Goal: Use online tool/utility: Utilize a website feature to perform a specific function

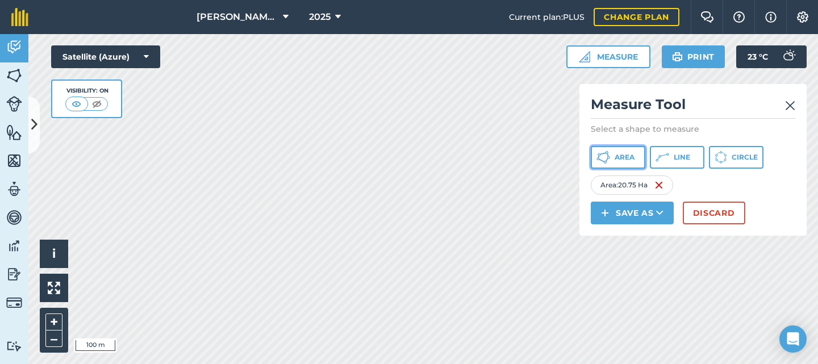
click at [627, 153] on span "Area" at bounding box center [625, 157] width 20 height 9
click at [618, 154] on span "Area" at bounding box center [625, 157] width 20 height 9
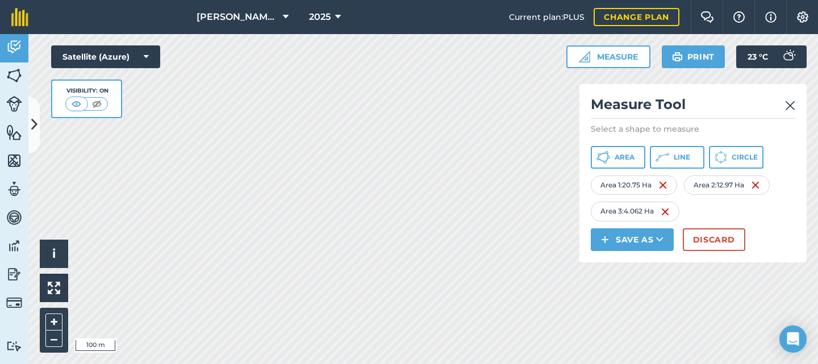
click at [792, 107] on img at bounding box center [790, 106] width 10 height 14
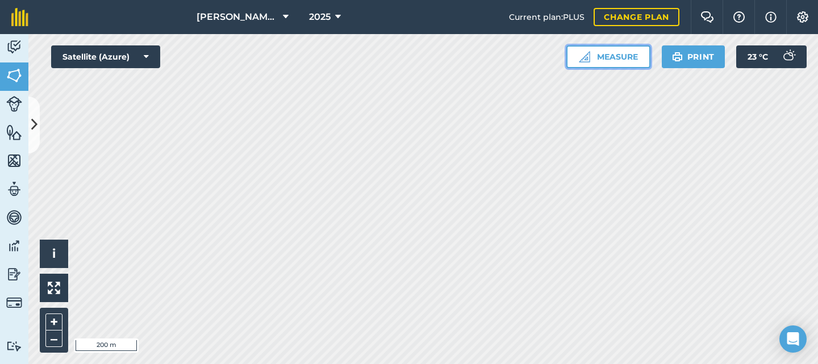
click at [611, 64] on button "Measure" at bounding box center [608, 56] width 84 height 23
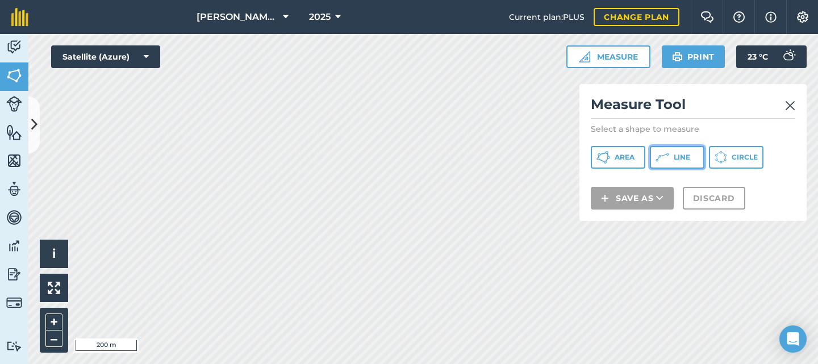
click at [669, 159] on icon at bounding box center [663, 158] width 14 height 14
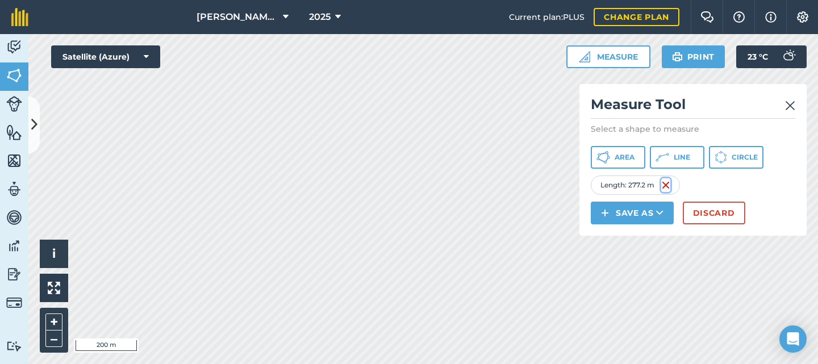
click at [665, 182] on img at bounding box center [665, 185] width 9 height 14
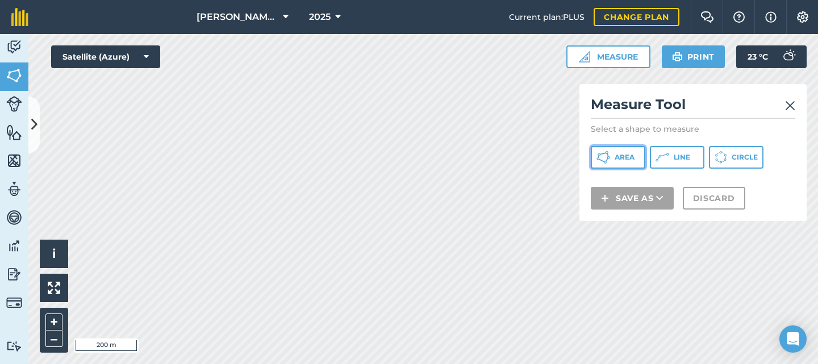
click at [611, 155] on button "Area" at bounding box center [618, 157] width 55 height 23
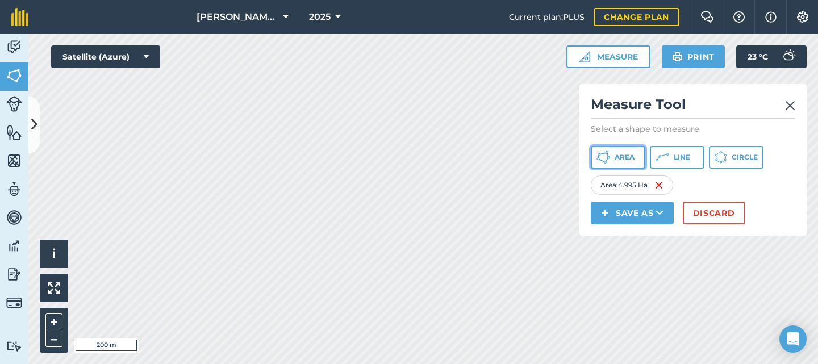
click at [605, 156] on icon at bounding box center [604, 158] width 14 height 14
click at [627, 156] on span "Area" at bounding box center [625, 157] width 20 height 9
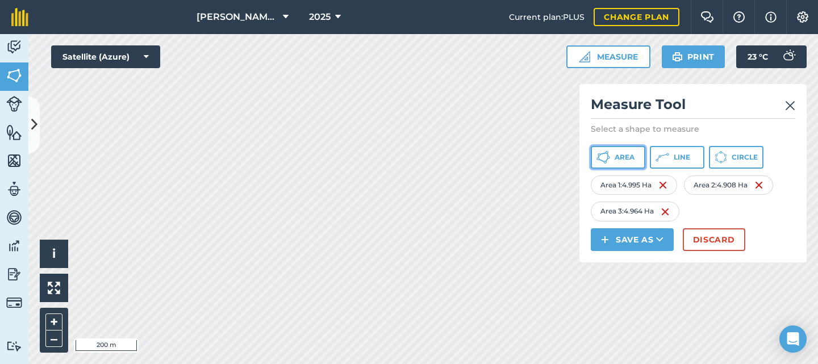
click at [615, 159] on button "Area" at bounding box center [618, 157] width 55 height 23
click at [790, 103] on img at bounding box center [790, 106] width 10 height 14
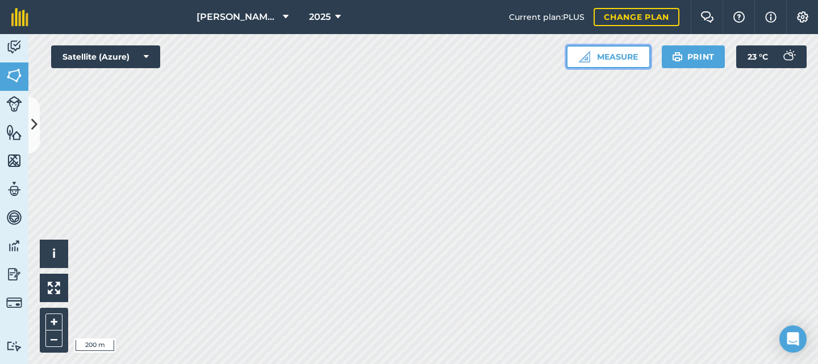
click at [609, 62] on button "Measure" at bounding box center [608, 56] width 84 height 23
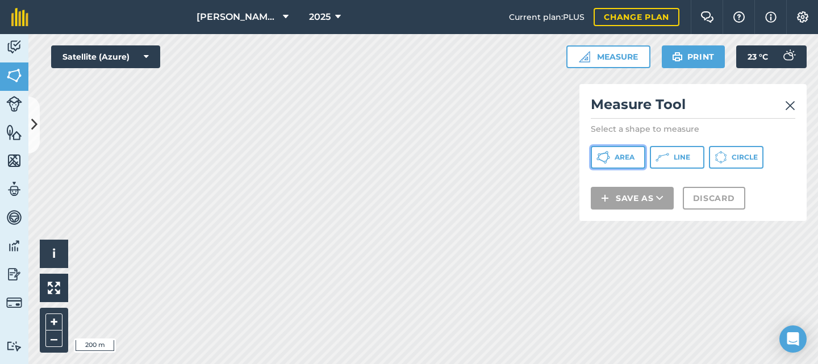
click at [604, 155] on icon at bounding box center [604, 158] width 14 height 14
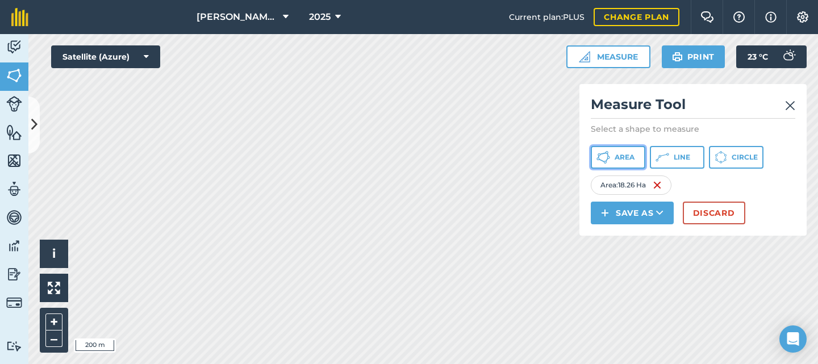
click at [619, 155] on span "Area" at bounding box center [625, 157] width 20 height 9
click at [620, 157] on span "Area" at bounding box center [625, 157] width 20 height 9
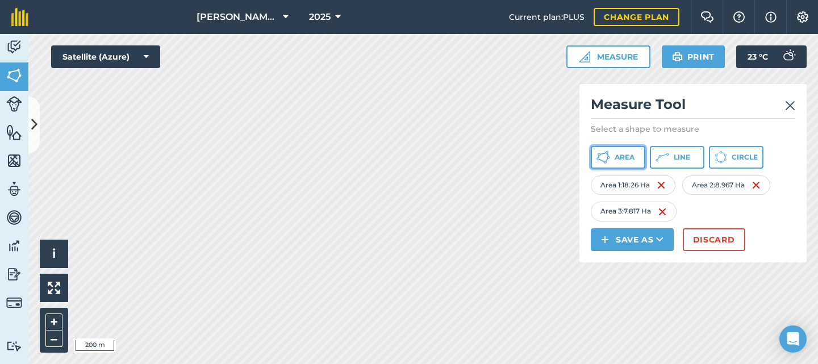
click at [629, 155] on span "Area" at bounding box center [625, 157] width 20 height 9
click at [624, 159] on span "Area" at bounding box center [625, 157] width 20 height 9
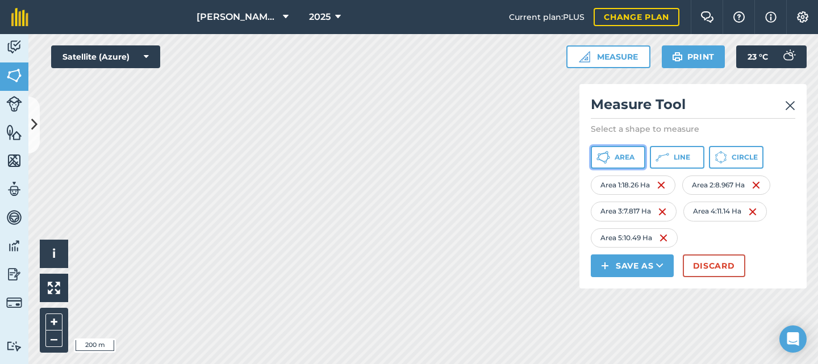
click at [618, 156] on span "Area" at bounding box center [625, 157] width 20 height 9
click at [617, 157] on span "Area" at bounding box center [625, 157] width 20 height 9
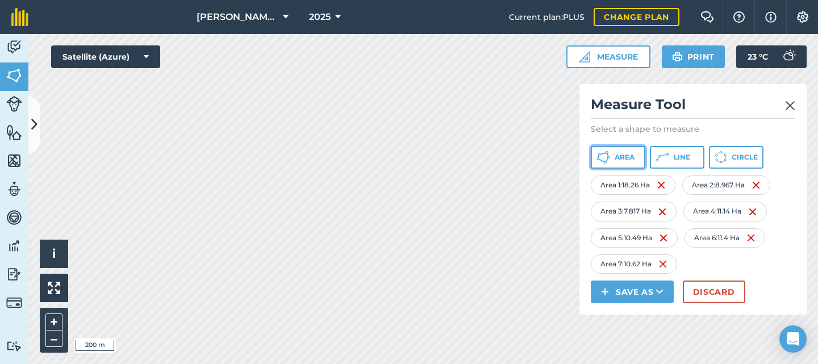
click at [617, 161] on span "Area" at bounding box center [625, 157] width 20 height 9
click at [619, 155] on span "Area" at bounding box center [625, 157] width 20 height 9
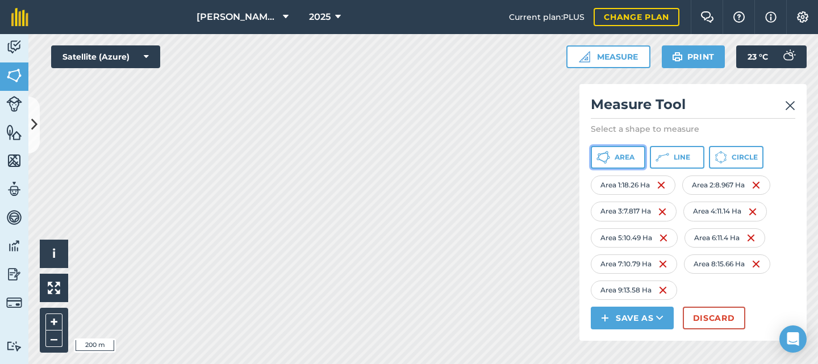
click at [608, 156] on icon at bounding box center [608, 154] width 2 height 3
click at [789, 104] on img at bounding box center [790, 106] width 10 height 14
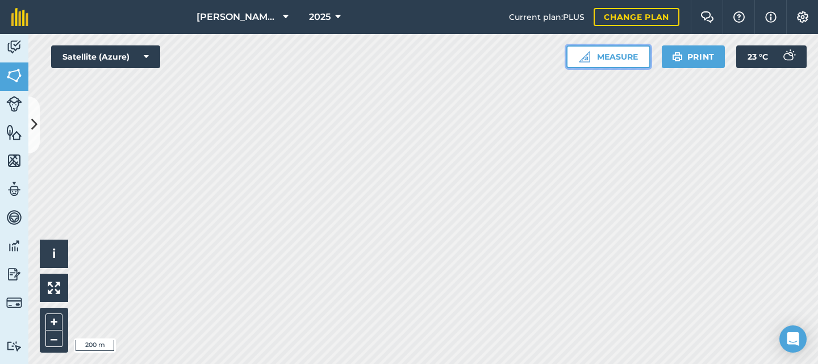
click at [622, 62] on button "Measure" at bounding box center [608, 56] width 84 height 23
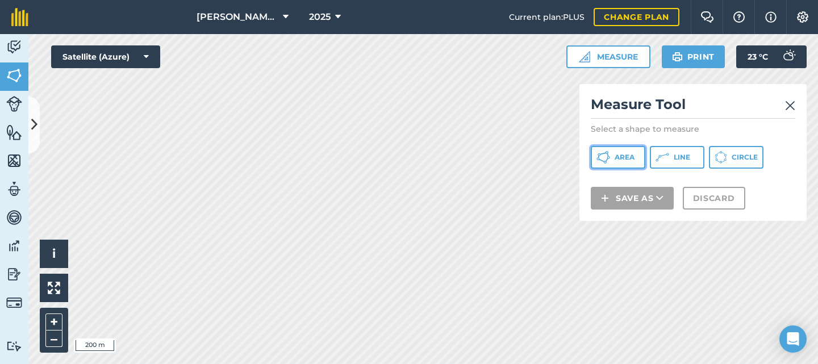
click at [620, 156] on span "Area" at bounding box center [625, 157] width 20 height 9
click at [671, 159] on button "Line" at bounding box center [677, 157] width 55 height 23
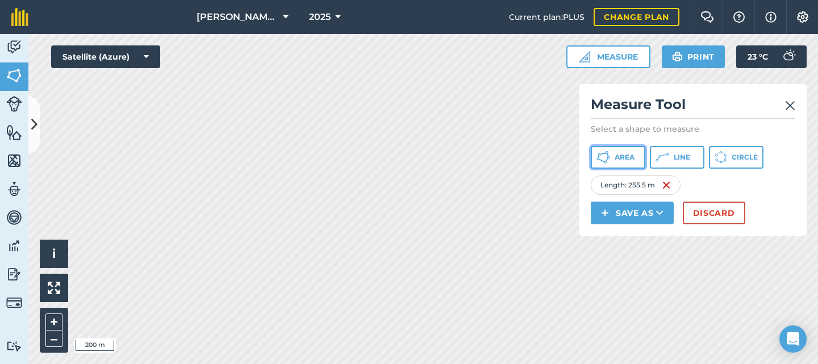
click at [611, 154] on button "Area" at bounding box center [618, 157] width 55 height 23
click at [627, 154] on span "Area" at bounding box center [625, 157] width 20 height 9
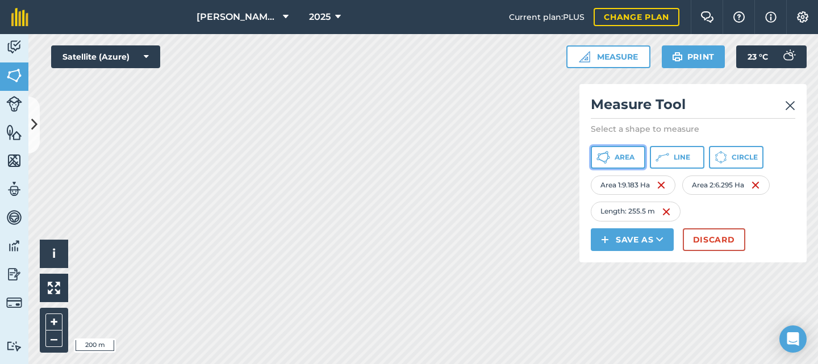
click at [630, 159] on span "Area" at bounding box center [625, 157] width 20 height 9
click at [618, 152] on button "Area" at bounding box center [618, 157] width 55 height 23
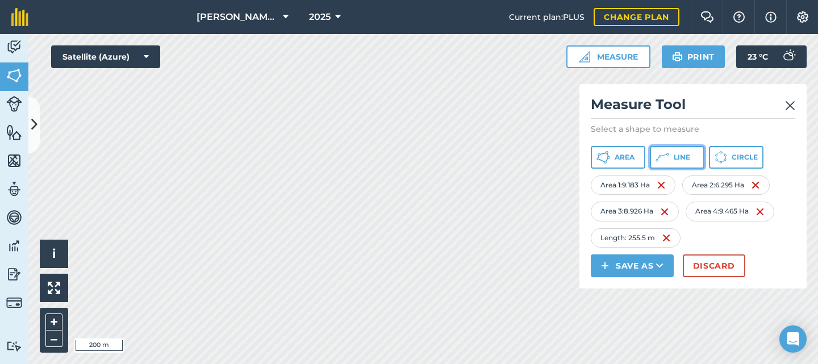
click at [685, 156] on span "Line" at bounding box center [682, 157] width 16 height 9
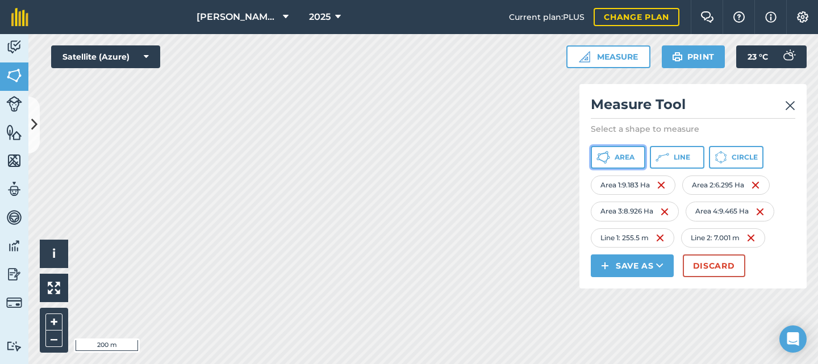
click at [615, 155] on span "Area" at bounding box center [625, 157] width 20 height 9
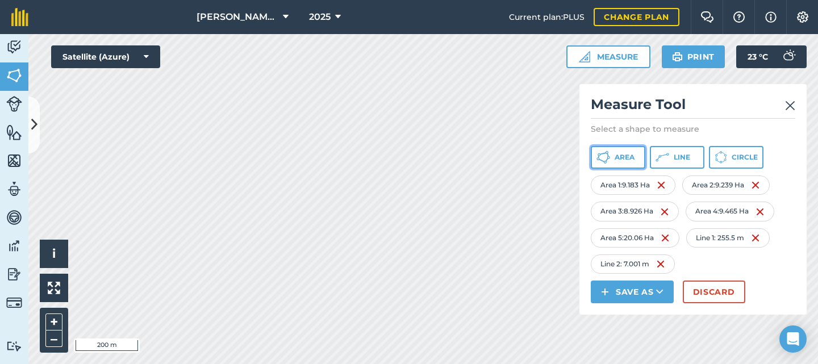
click at [614, 155] on button "Area" at bounding box center [618, 157] width 55 height 23
click at [623, 154] on span "Area" at bounding box center [625, 157] width 20 height 9
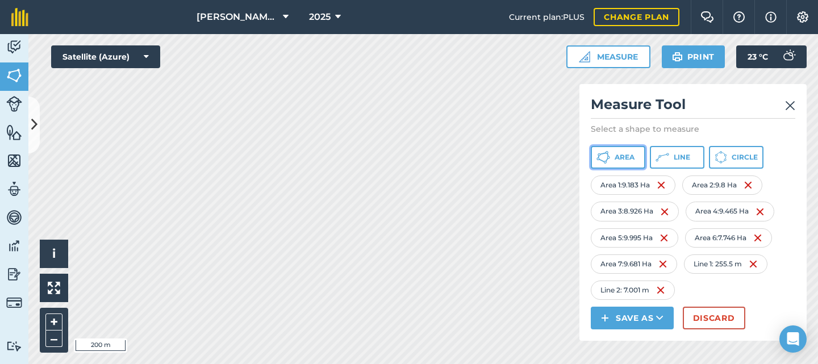
click at [625, 154] on span "Area" at bounding box center [625, 157] width 20 height 9
click at [617, 158] on span "Area" at bounding box center [625, 157] width 20 height 9
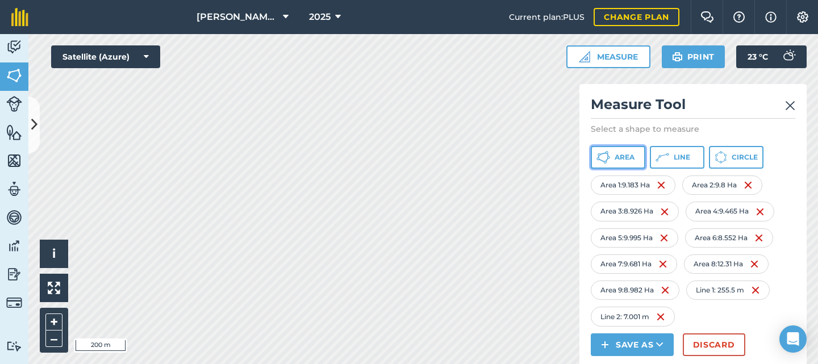
click at [617, 160] on span "Area" at bounding box center [625, 157] width 20 height 9
click at [686, 159] on span "Line" at bounding box center [682, 157] width 16 height 9
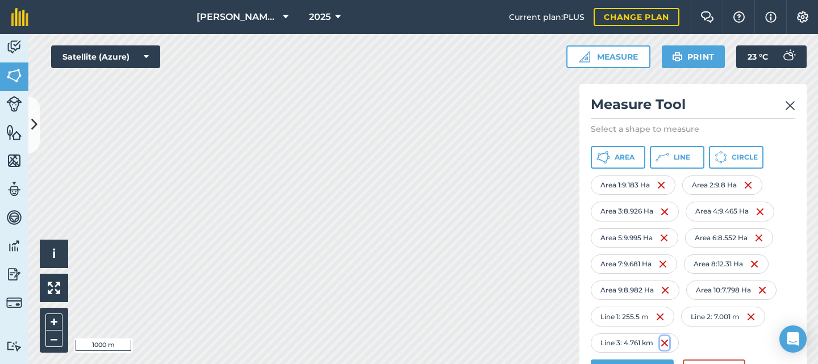
click at [669, 347] on img at bounding box center [664, 343] width 9 height 14
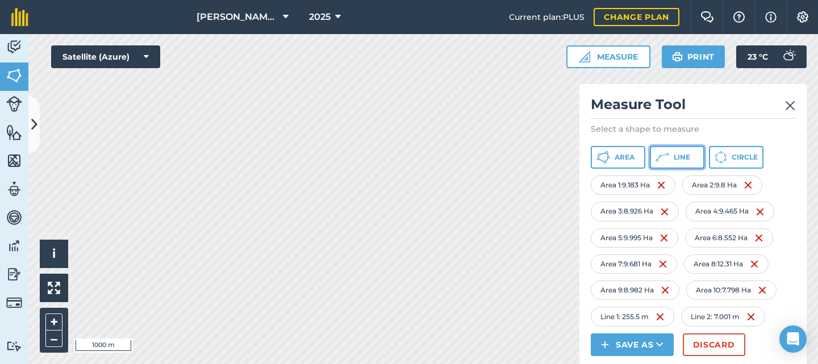
click at [669, 156] on button "Line" at bounding box center [677, 157] width 55 height 23
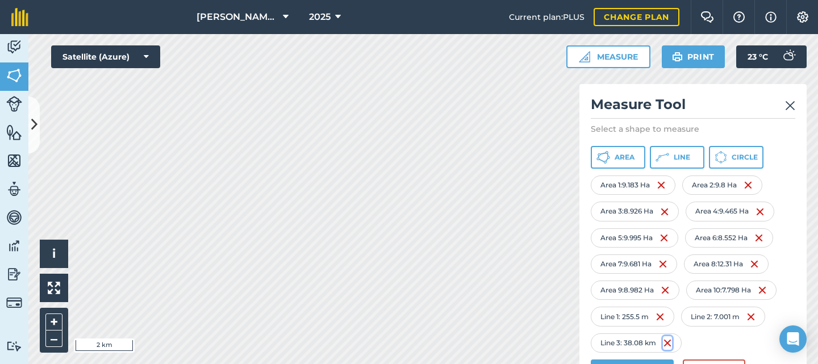
click at [669, 342] on img at bounding box center [667, 343] width 9 height 14
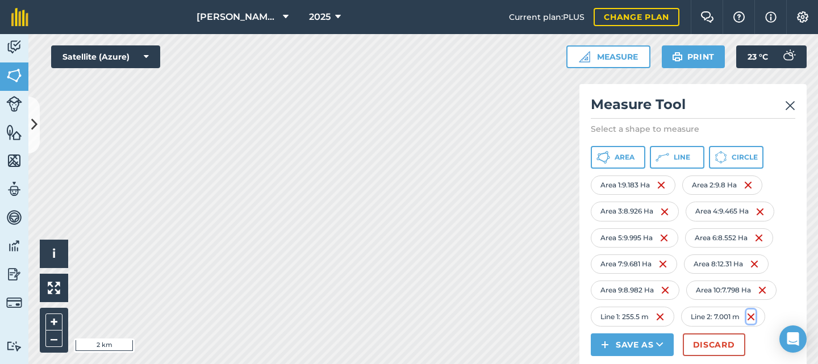
click at [754, 318] on img at bounding box center [750, 317] width 9 height 14
click at [664, 314] on img at bounding box center [666, 317] width 9 height 14
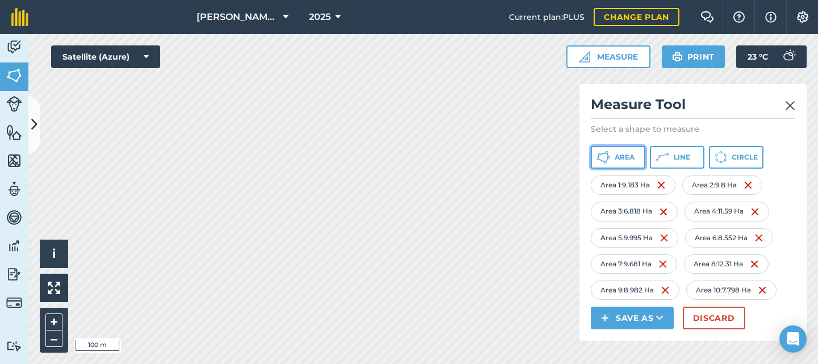
click at [628, 161] on span "Area" at bounding box center [625, 157] width 20 height 9
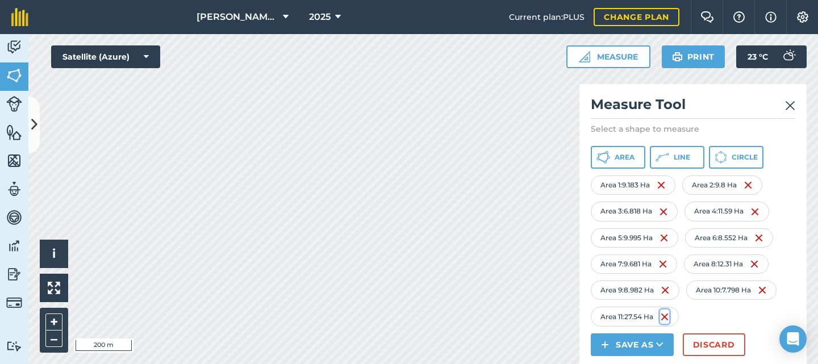
click at [666, 316] on img at bounding box center [664, 317] width 9 height 14
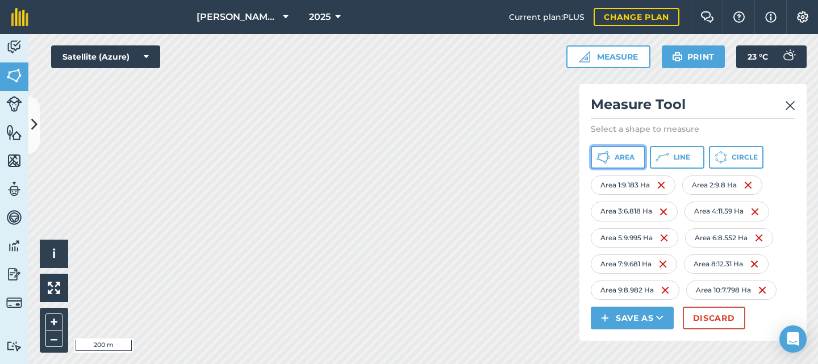
click at [619, 161] on span "Area" at bounding box center [625, 157] width 20 height 9
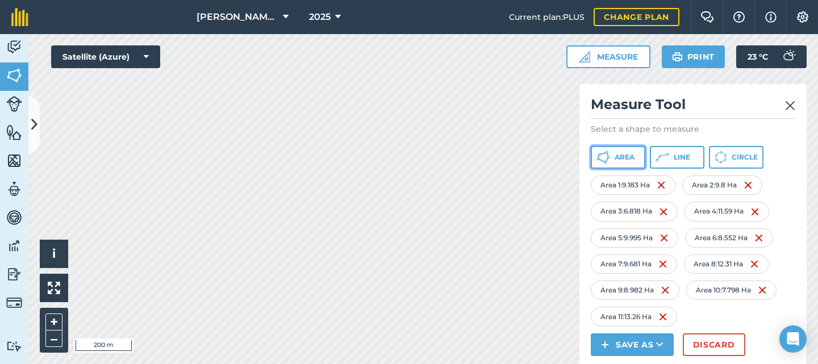
click at [619, 161] on span "Area" at bounding box center [625, 157] width 20 height 9
click at [618, 152] on button "Area" at bounding box center [618, 157] width 55 height 23
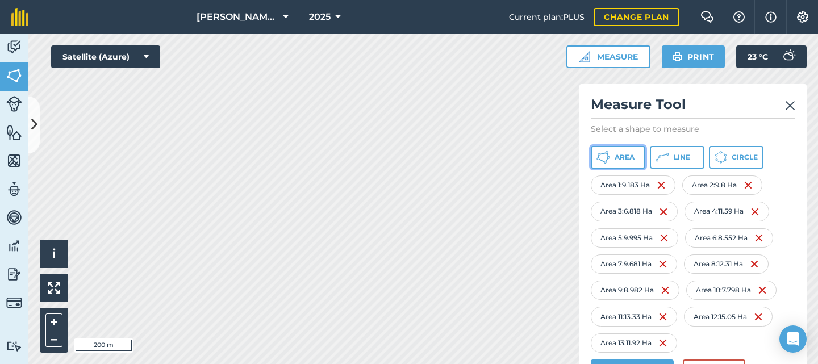
click at [618, 156] on span "Area" at bounding box center [625, 157] width 20 height 9
click at [619, 155] on span "Area" at bounding box center [625, 157] width 20 height 9
click at [617, 156] on span "Area" at bounding box center [625, 157] width 20 height 9
click at [611, 158] on button "Area" at bounding box center [618, 157] width 55 height 23
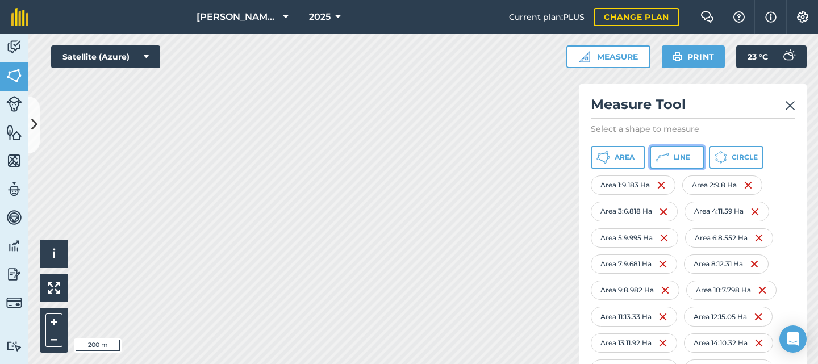
click at [664, 159] on icon at bounding box center [663, 158] width 14 height 14
